Goal: Task Accomplishment & Management: Manage account settings

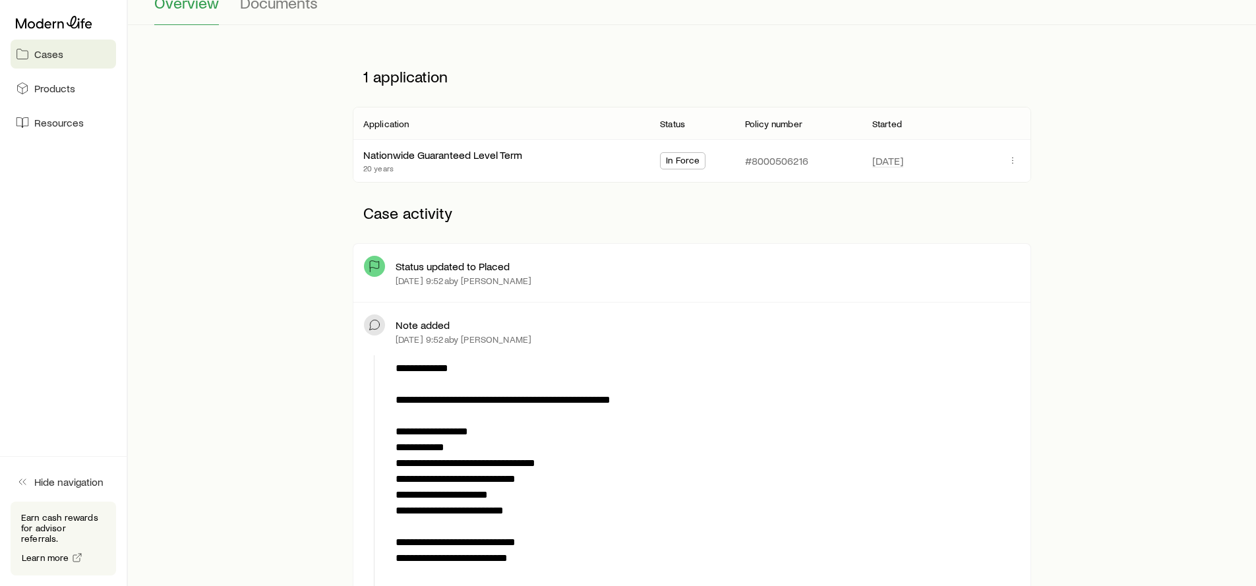
scroll to position [144, 0]
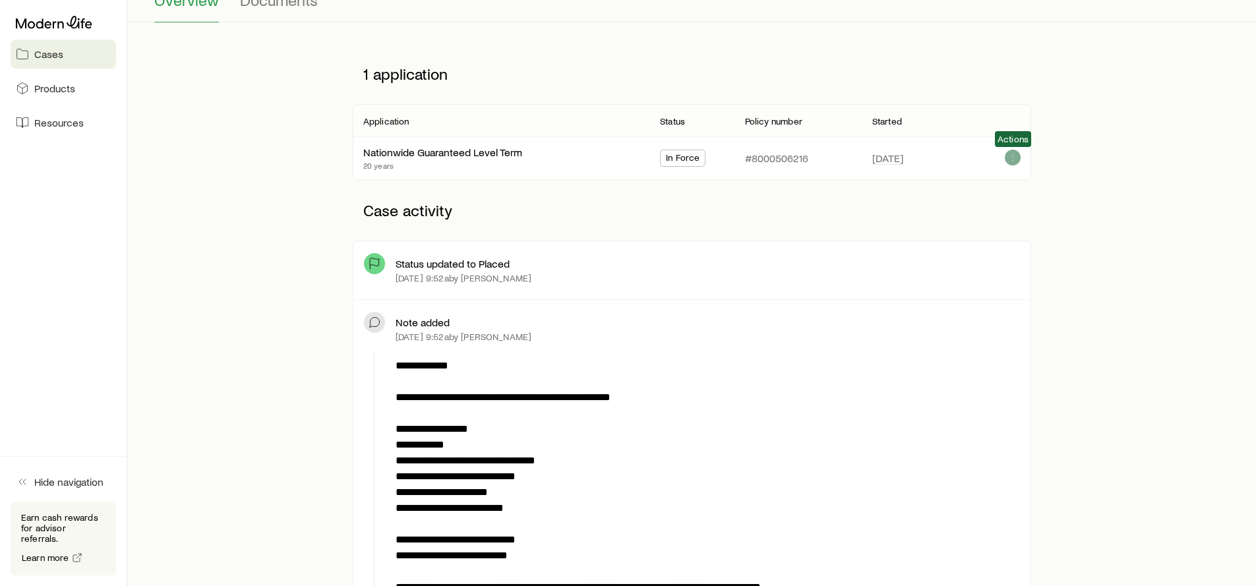
click at [1013, 162] on icon "button" at bounding box center [1013, 157] width 11 height 11
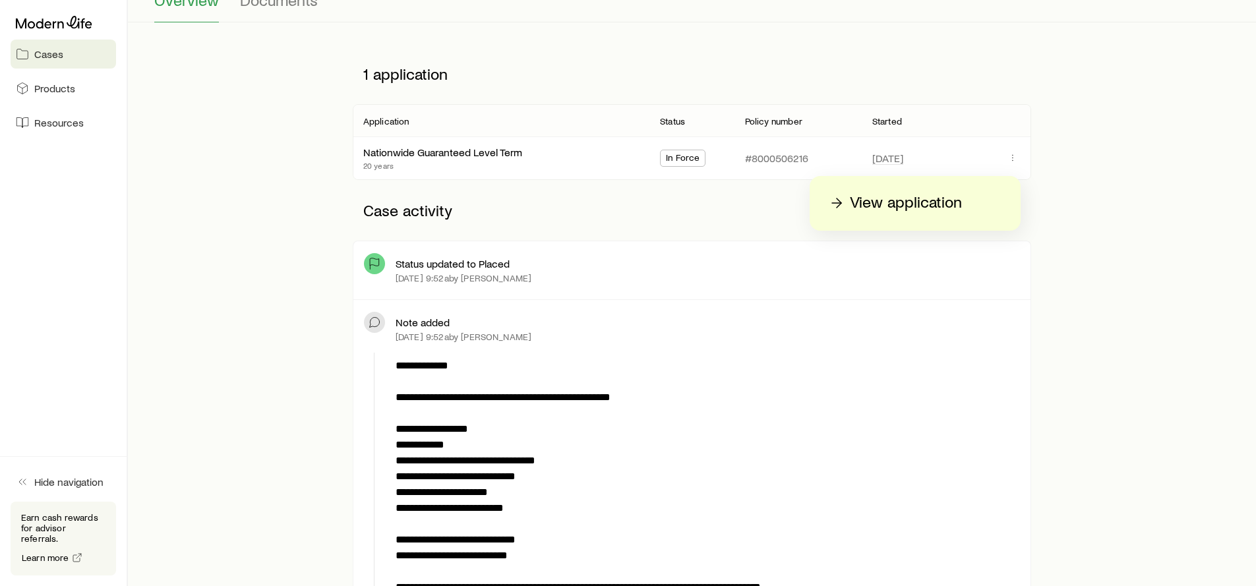
click at [790, 326] on div "Note added" at bounding box center [708, 322] width 624 height 13
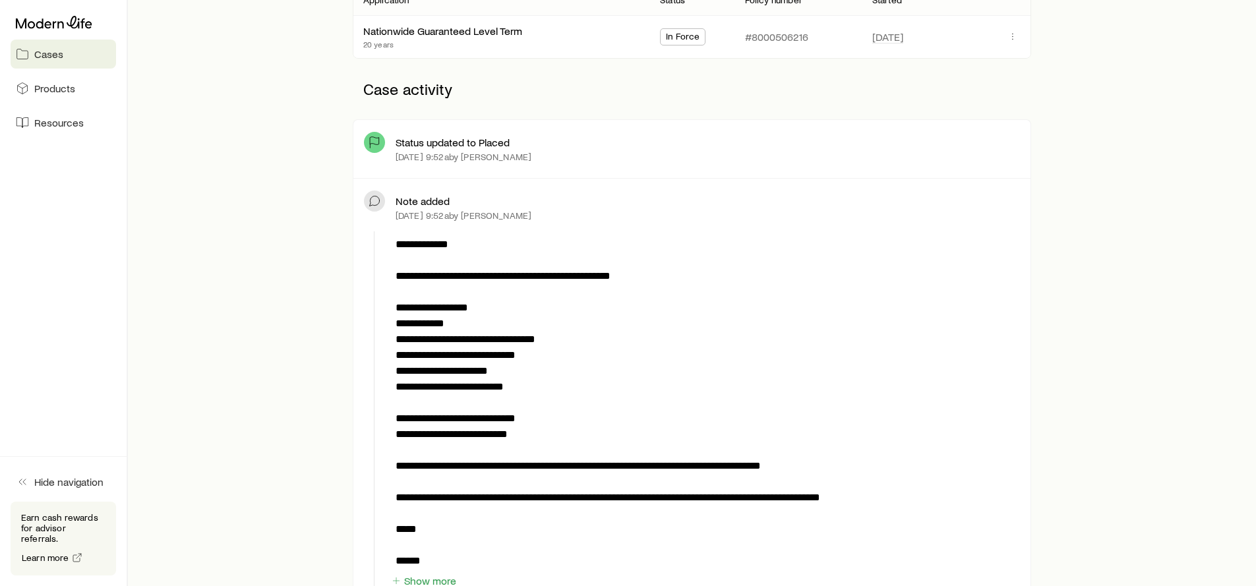
scroll to position [311, 0]
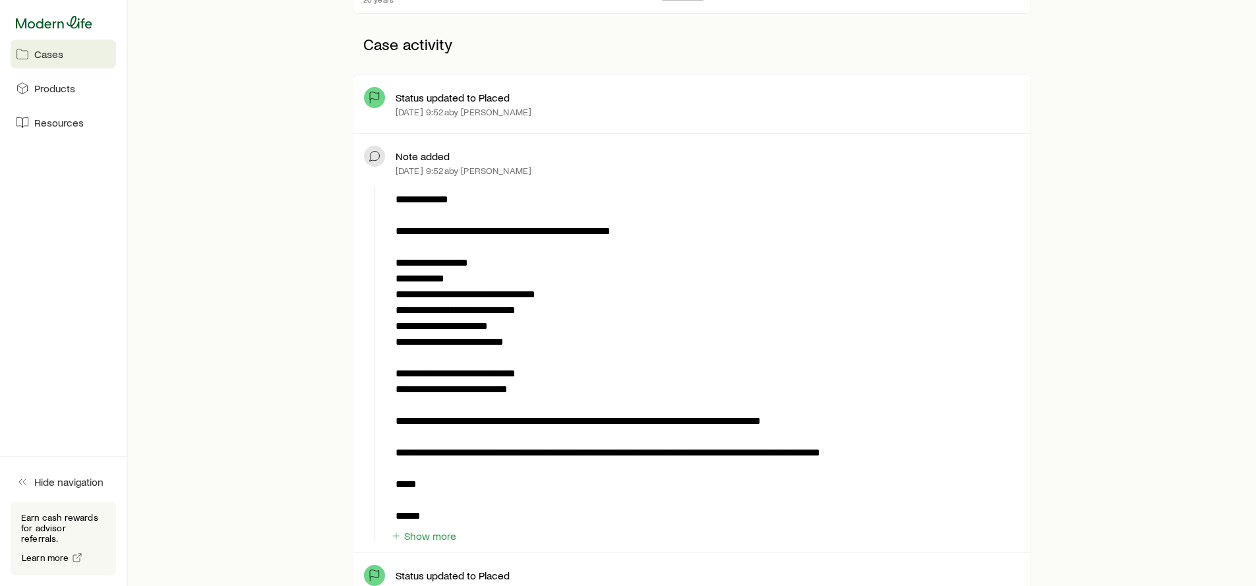
click at [39, 19] on icon at bounding box center [54, 22] width 76 height 13
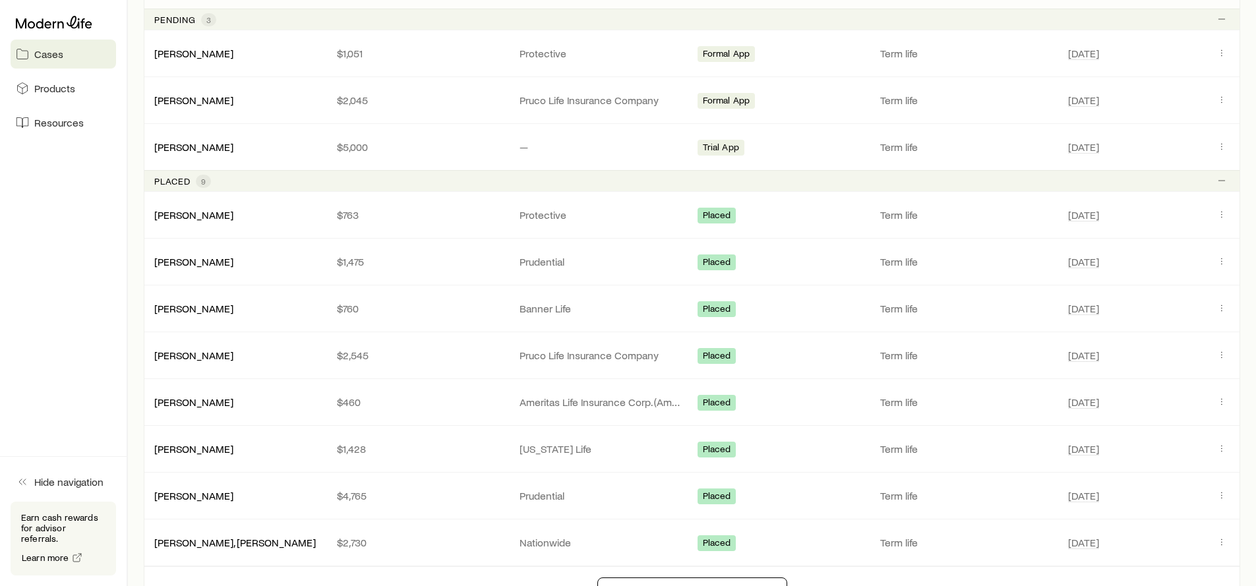
scroll to position [287, 0]
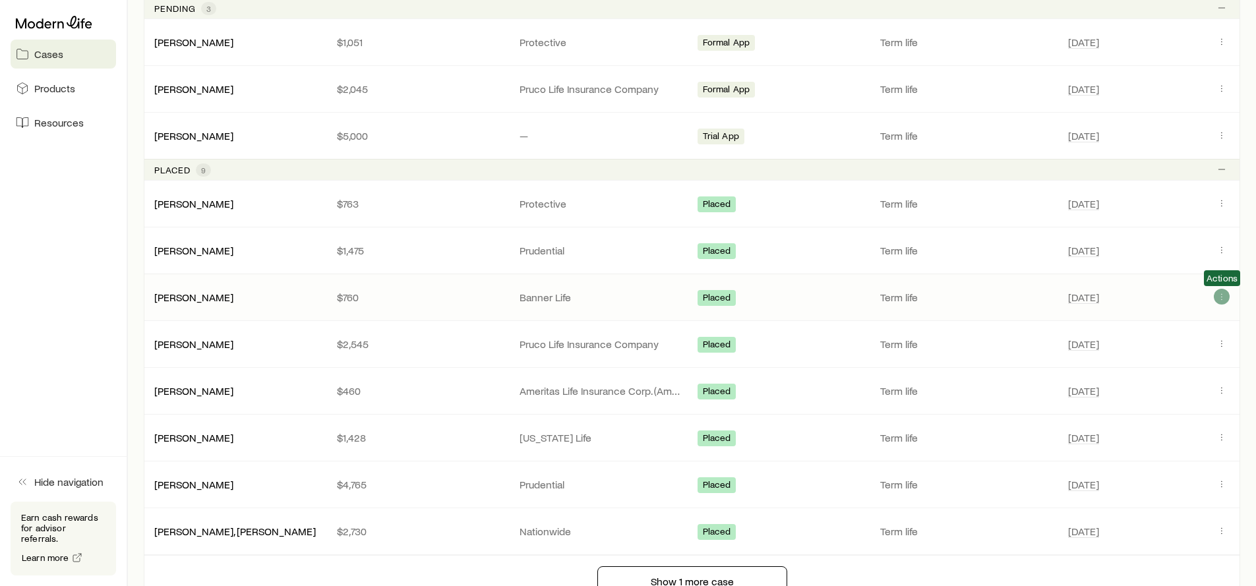
click at [1219, 299] on icon "Client cases" at bounding box center [1222, 296] width 11 height 11
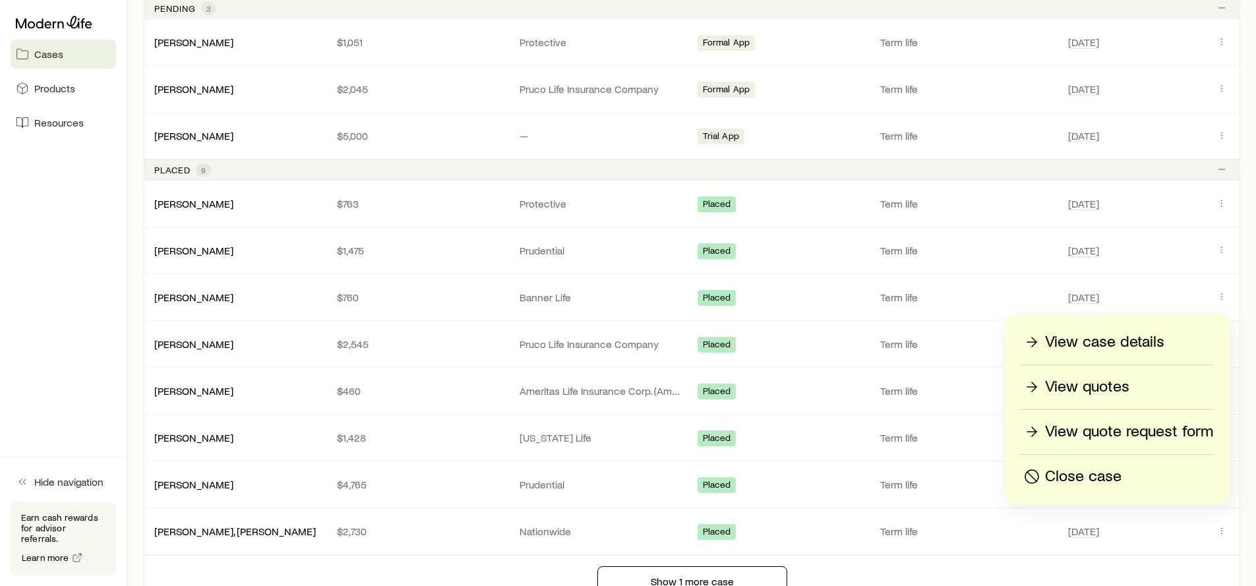
click at [1072, 345] on p "View case details" at bounding box center [1104, 342] width 119 height 21
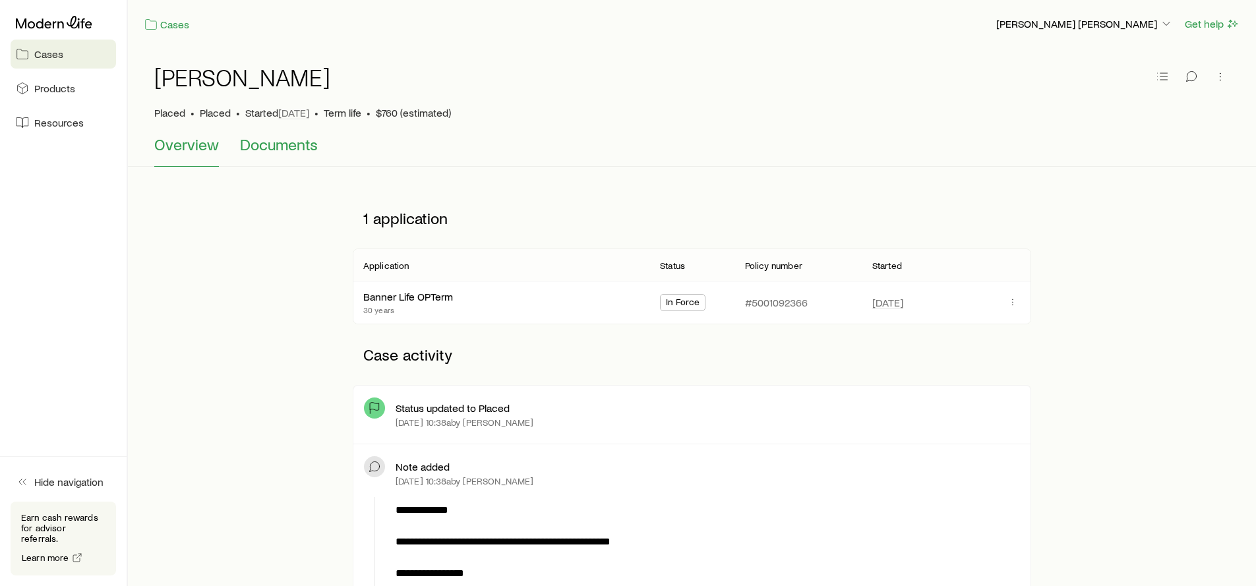
click at [264, 148] on span "Documents" at bounding box center [279, 144] width 78 height 18
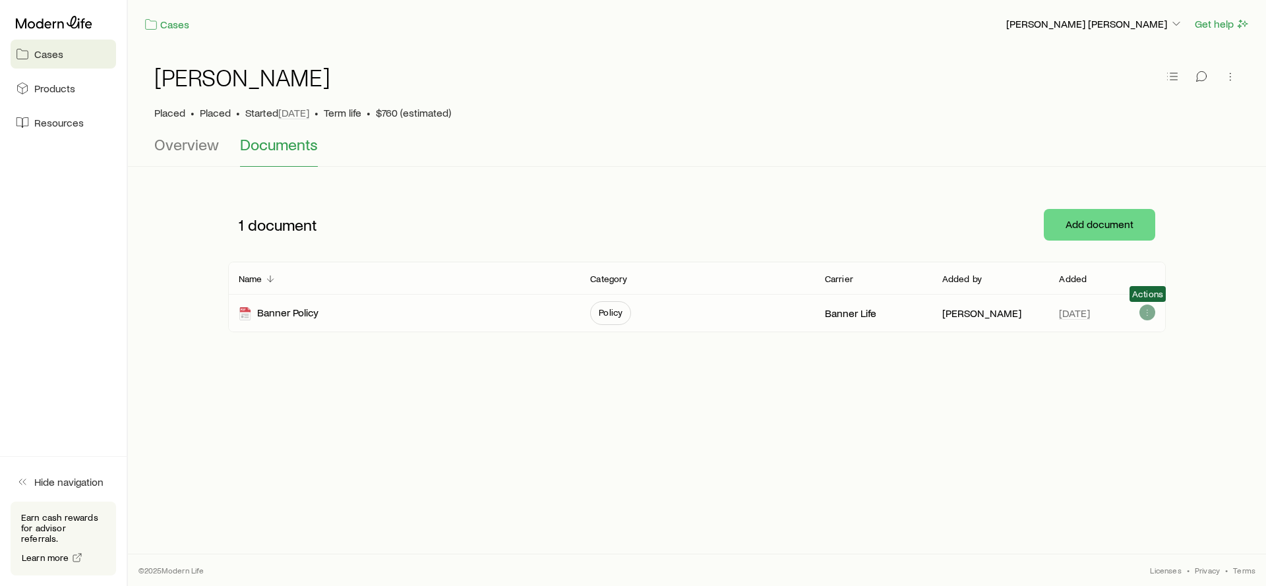
click at [1153, 313] on icon "button" at bounding box center [1147, 312] width 11 height 11
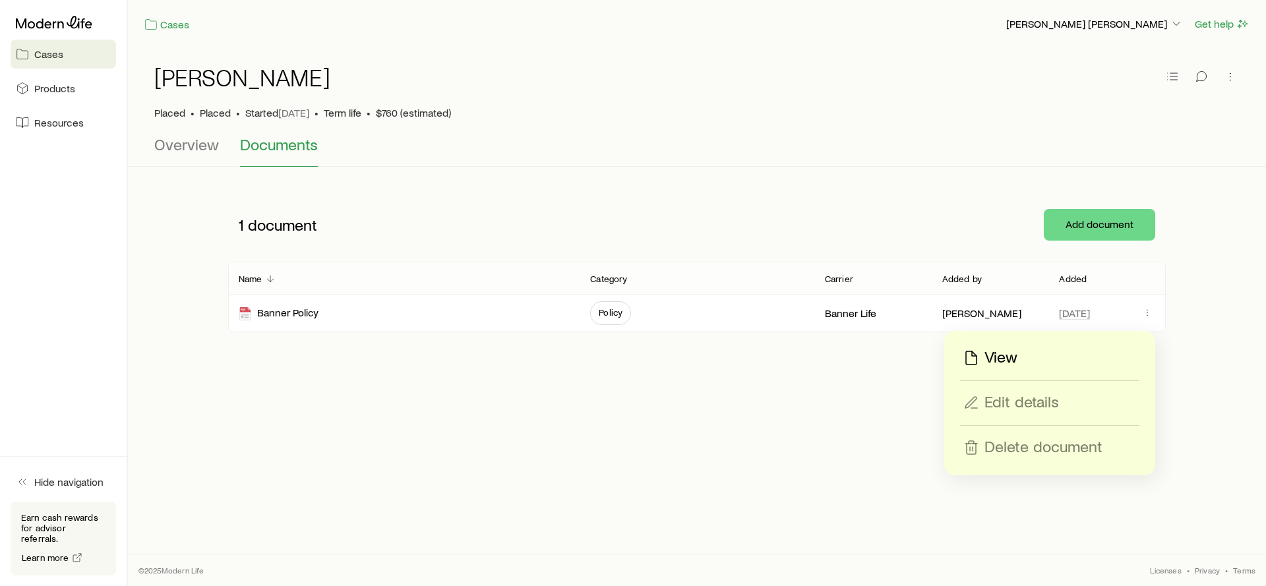
click at [1012, 357] on p "View" at bounding box center [1001, 358] width 33 height 21
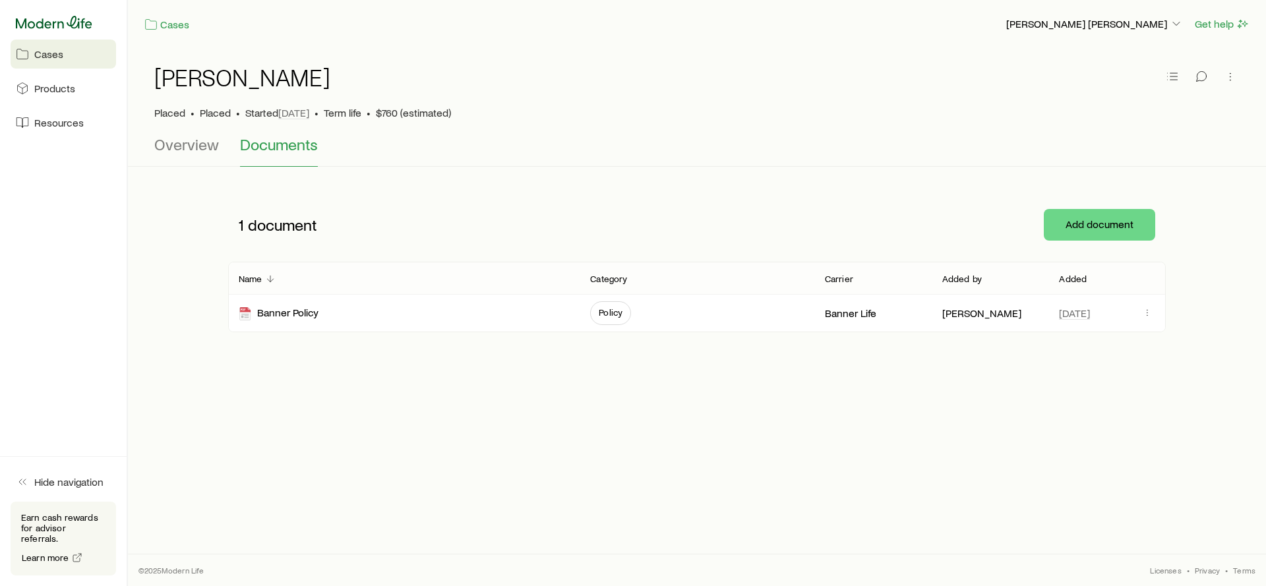
click at [43, 24] on icon at bounding box center [54, 22] width 76 height 13
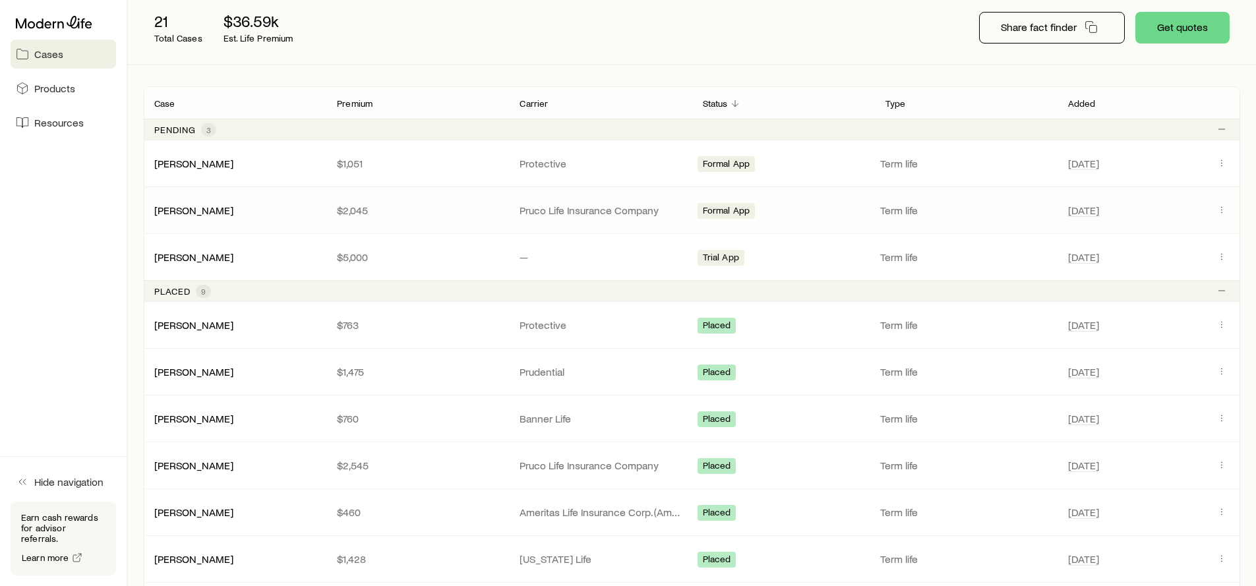
scroll to position [375, 0]
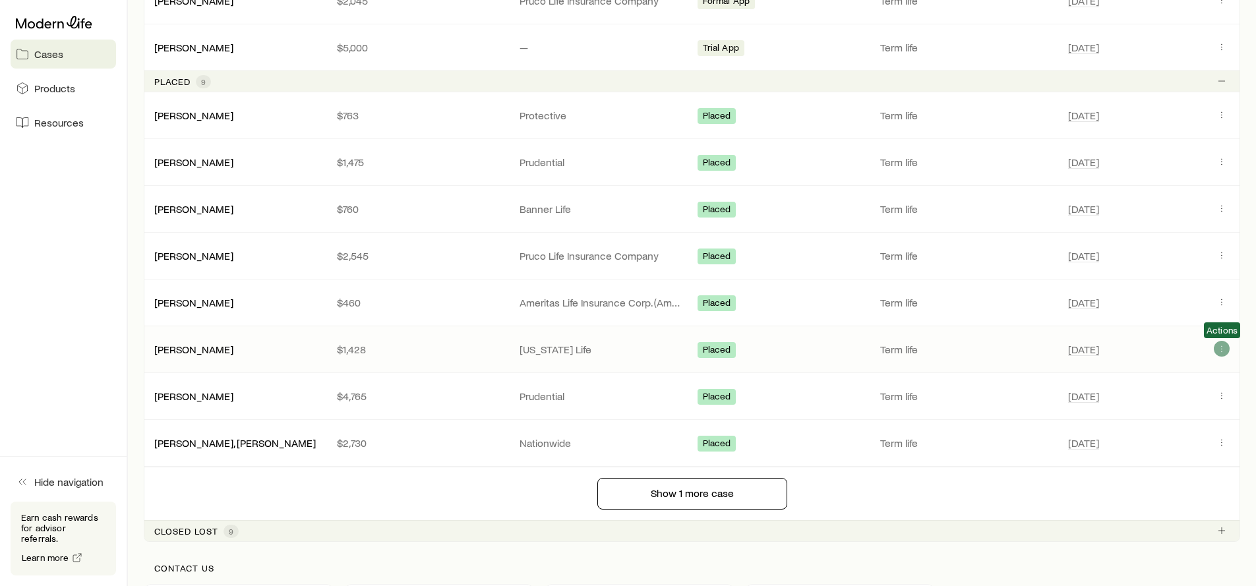
click at [1221, 349] on icon "Client cases" at bounding box center [1222, 349] width 11 height 11
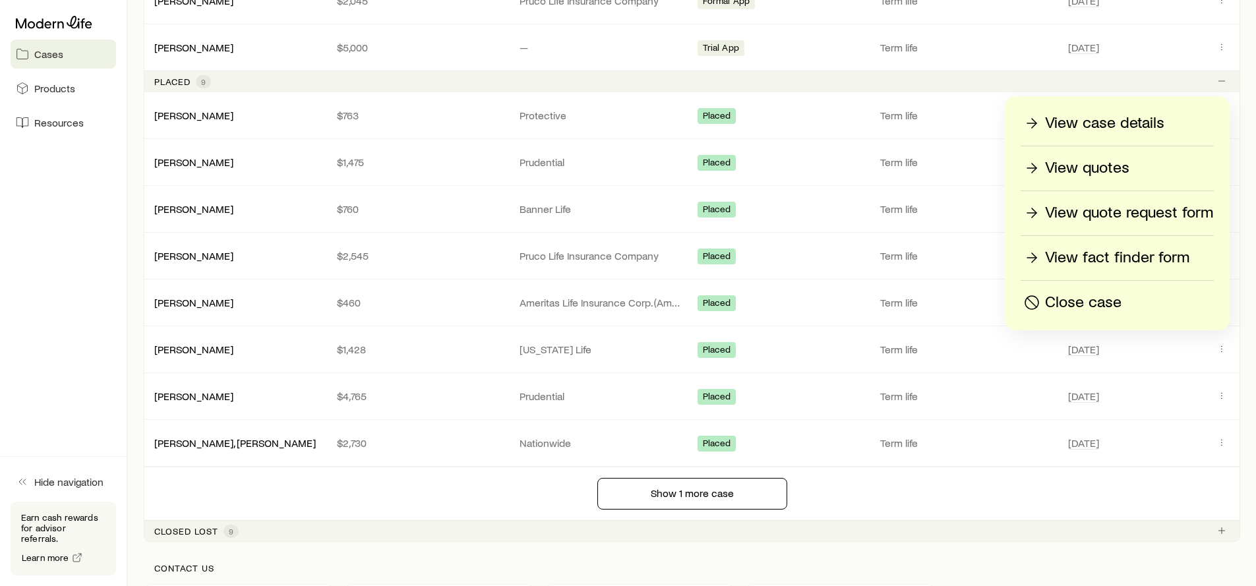
click at [1115, 117] on p "View case details" at bounding box center [1104, 123] width 119 height 21
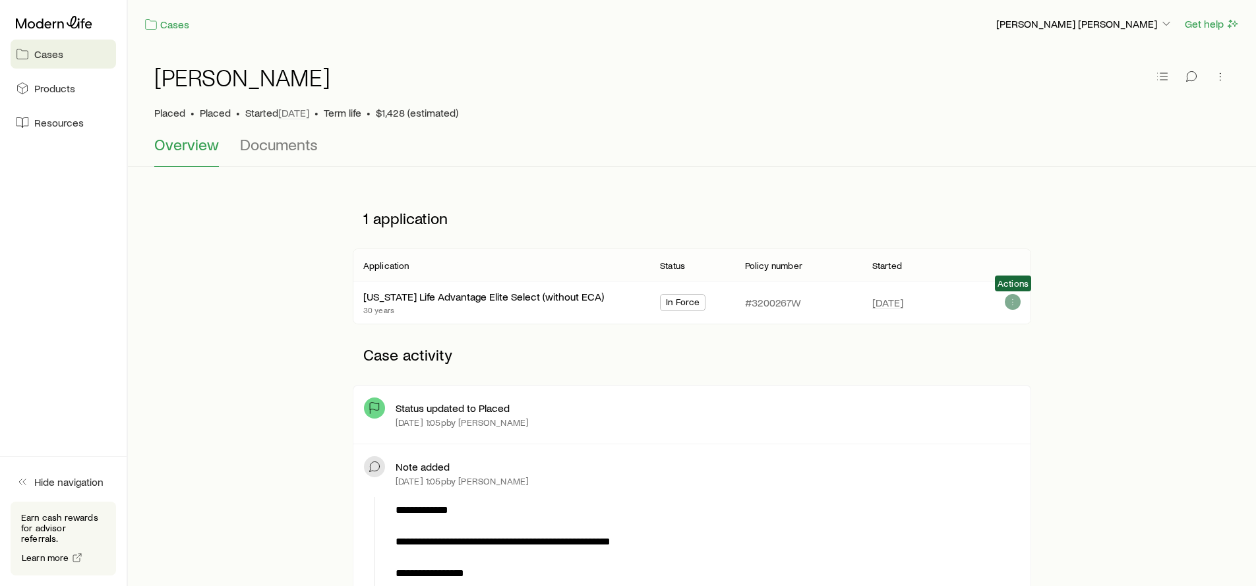
click at [1014, 301] on icon "button" at bounding box center [1013, 302] width 11 height 11
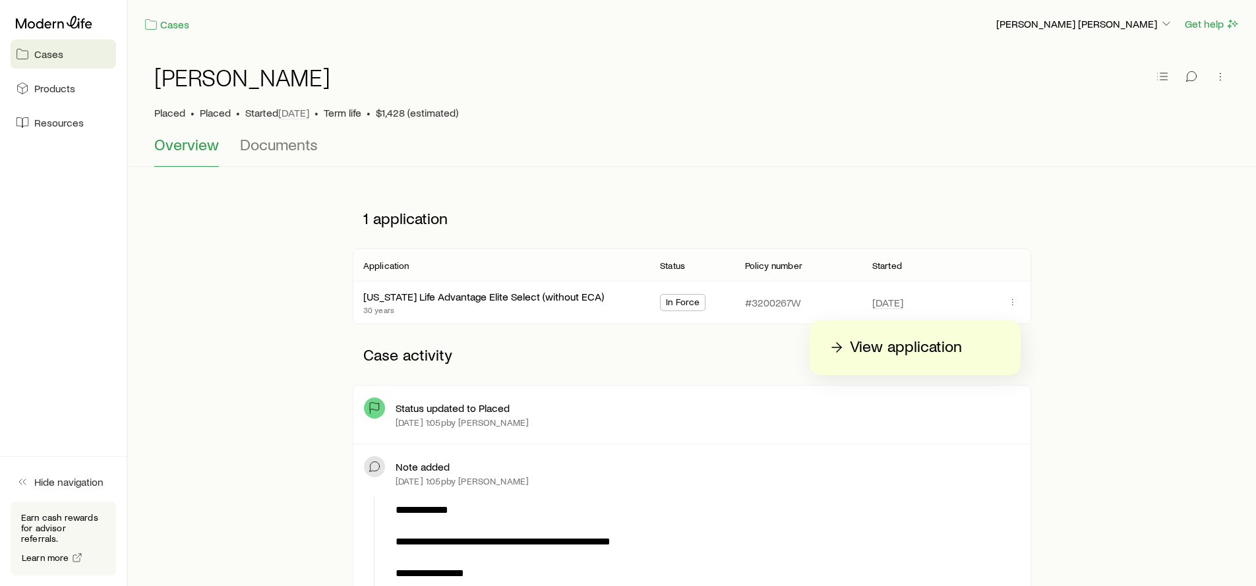
click at [923, 347] on p "View application" at bounding box center [906, 347] width 112 height 21
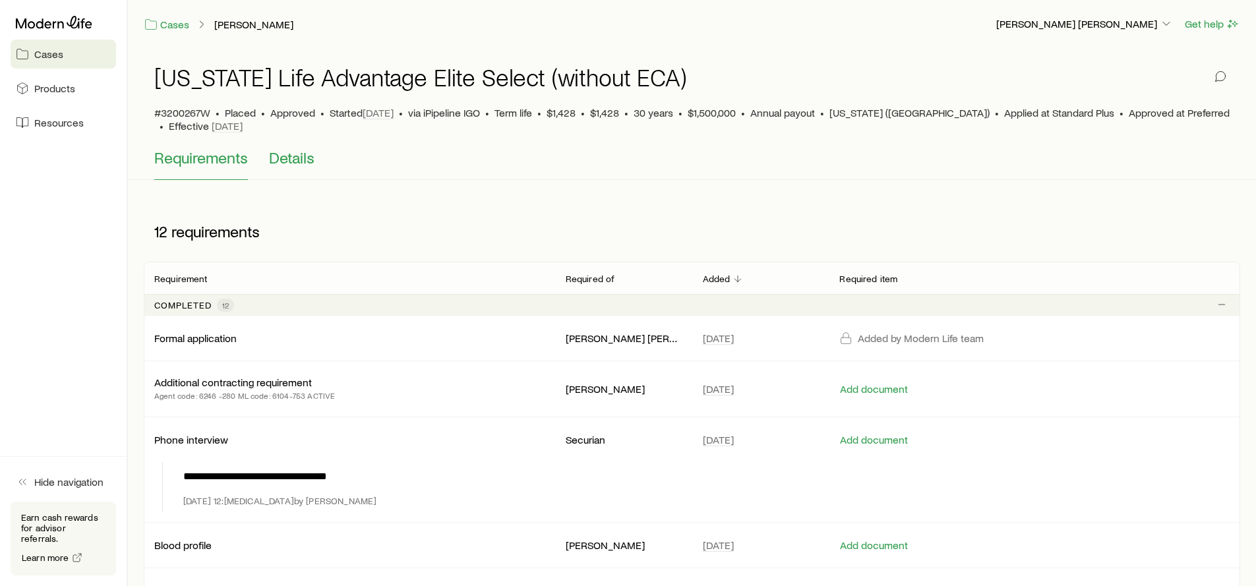
click at [301, 148] on span "Details" at bounding box center [292, 157] width 46 height 18
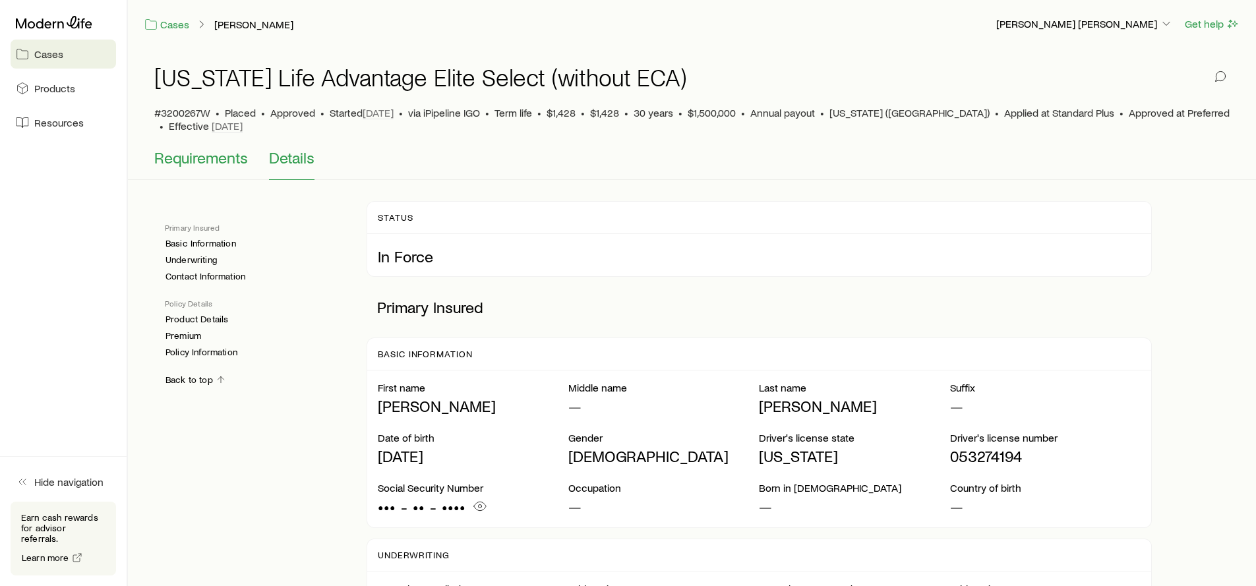
click at [198, 151] on span "Requirements" at bounding box center [201, 157] width 94 height 18
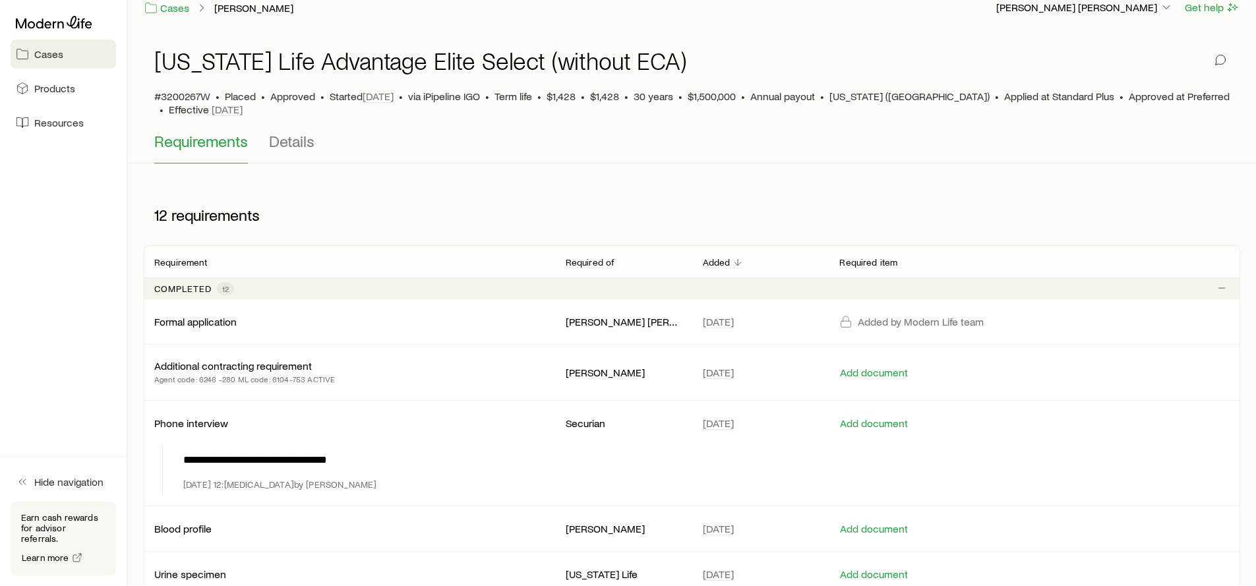
scroll to position [31, 0]
